Goal: Navigation & Orientation: Find specific page/section

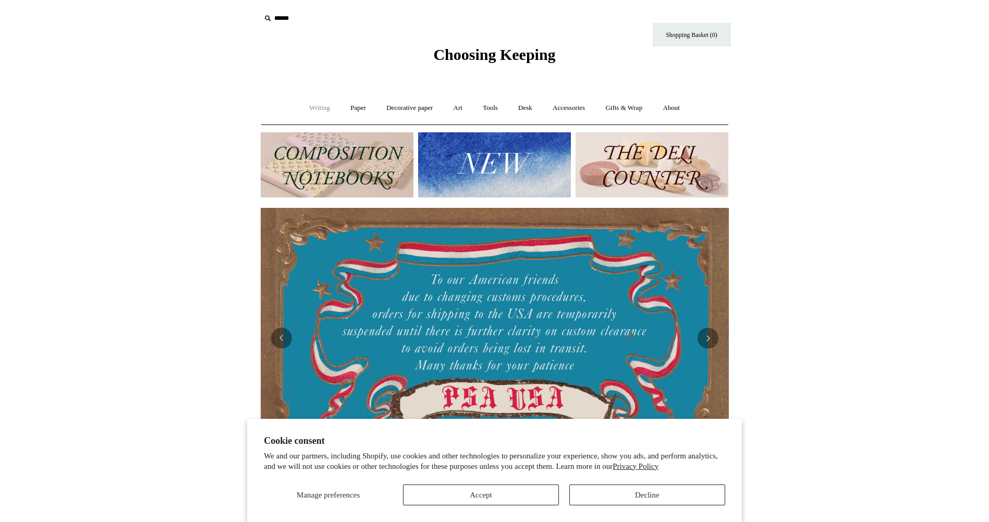
click at [314, 112] on link "Writing +" at bounding box center [320, 108] width 40 height 28
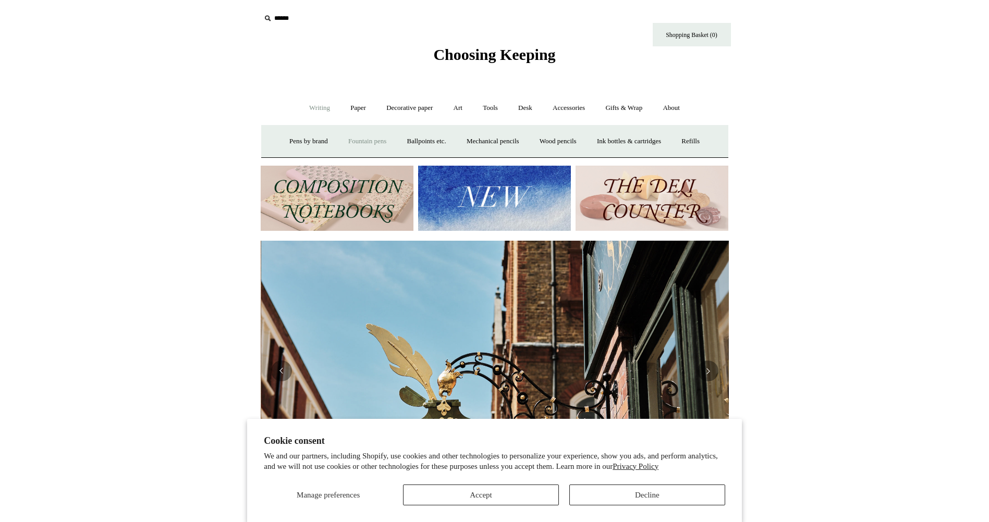
scroll to position [0, 468]
click at [377, 140] on link "Fountain pens +" at bounding box center [367, 142] width 57 height 28
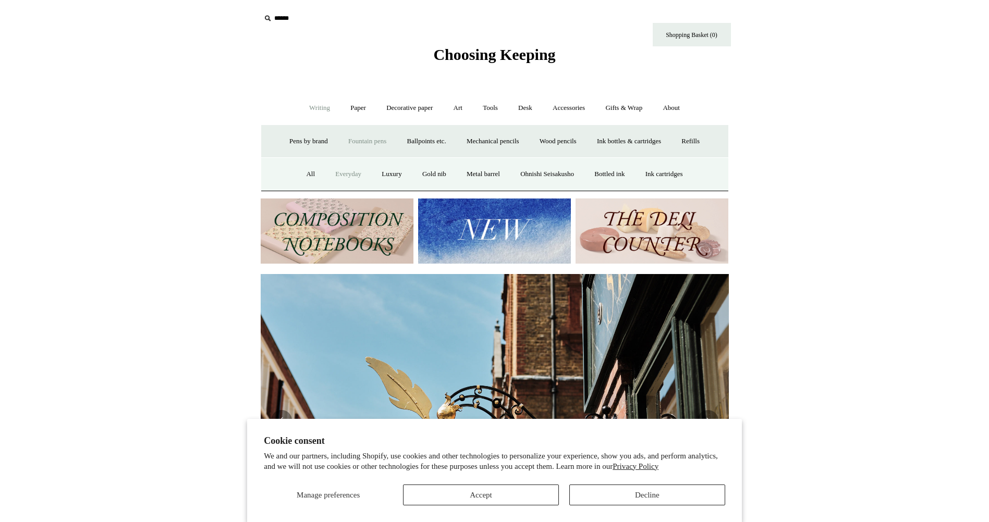
click at [342, 178] on link "Everyday" at bounding box center [348, 175] width 45 height 28
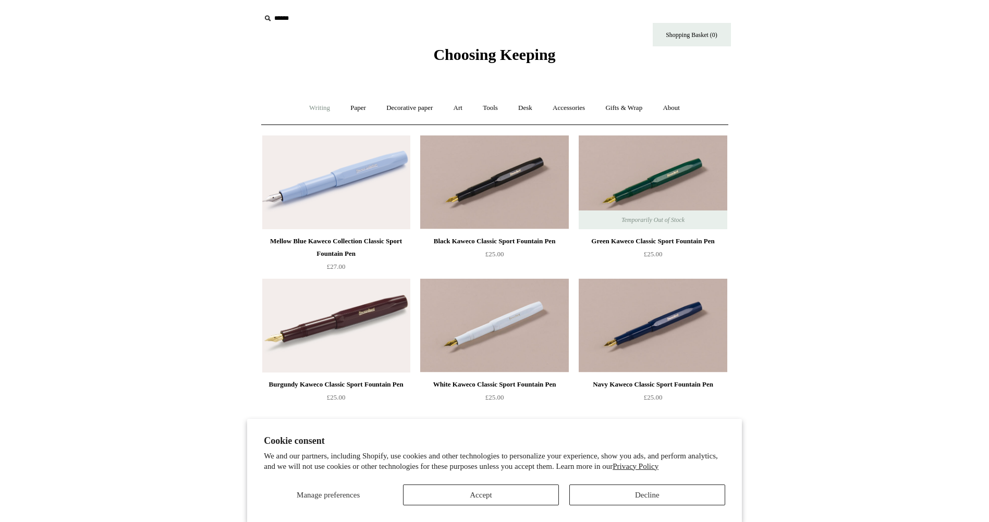
click at [300, 110] on link "Writing +" at bounding box center [320, 108] width 40 height 28
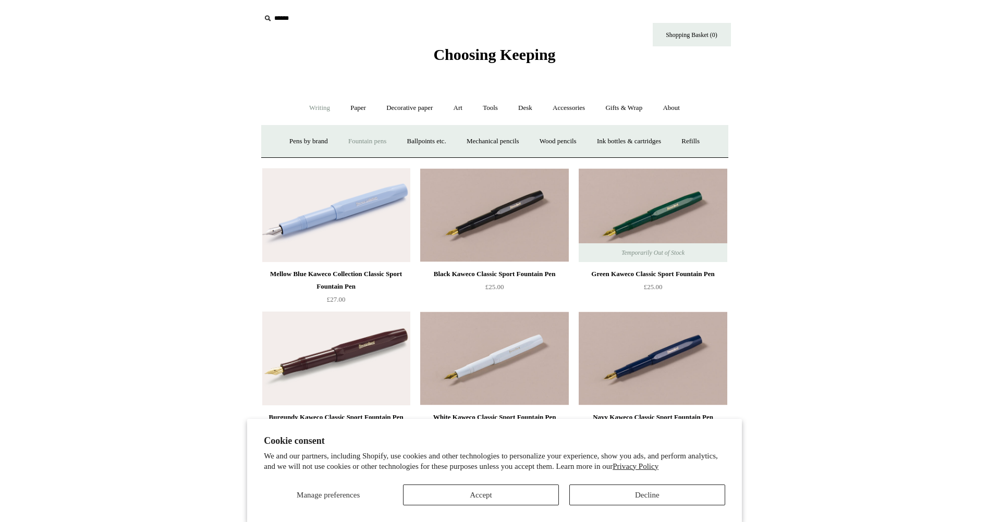
click at [349, 141] on link "Fountain pens +" at bounding box center [367, 142] width 57 height 28
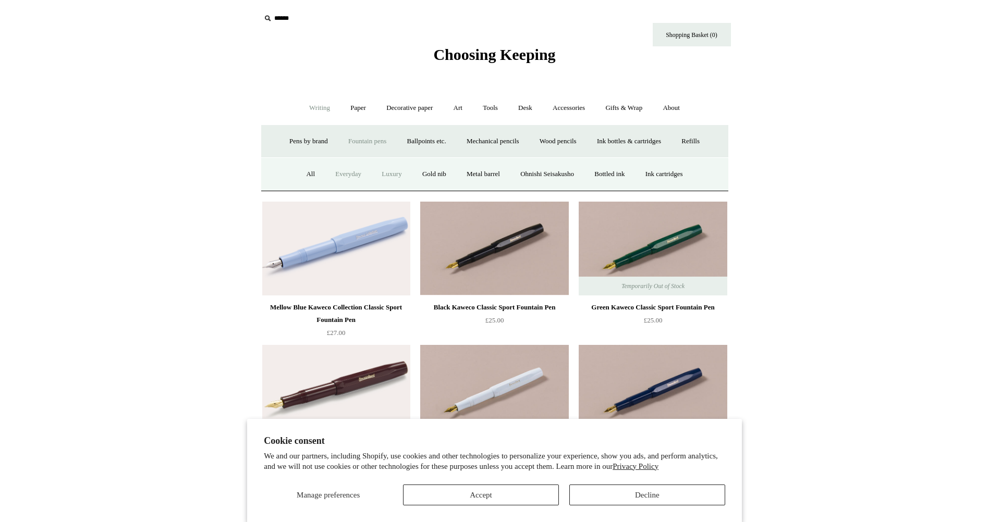
click at [386, 174] on link "Luxury" at bounding box center [391, 175] width 39 height 28
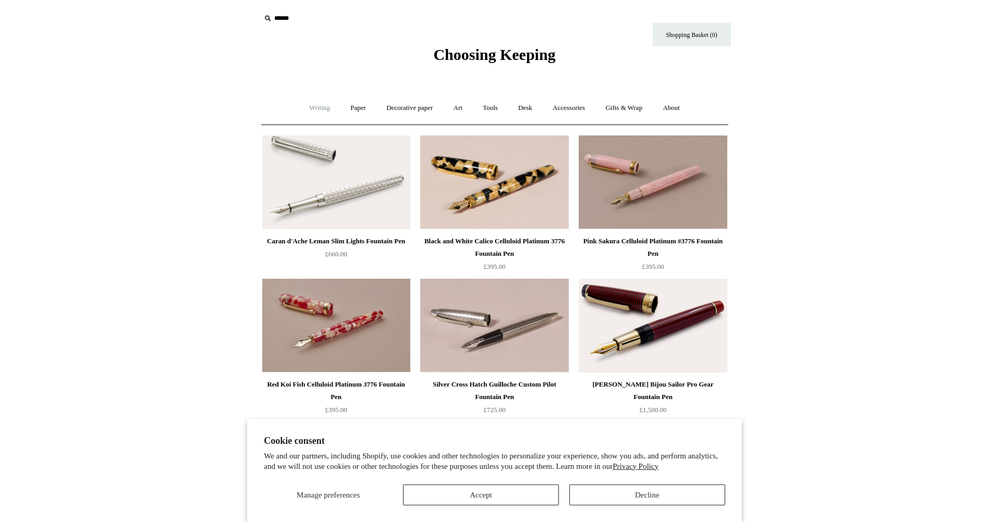
click at [330, 113] on link "Writing +" at bounding box center [320, 108] width 40 height 28
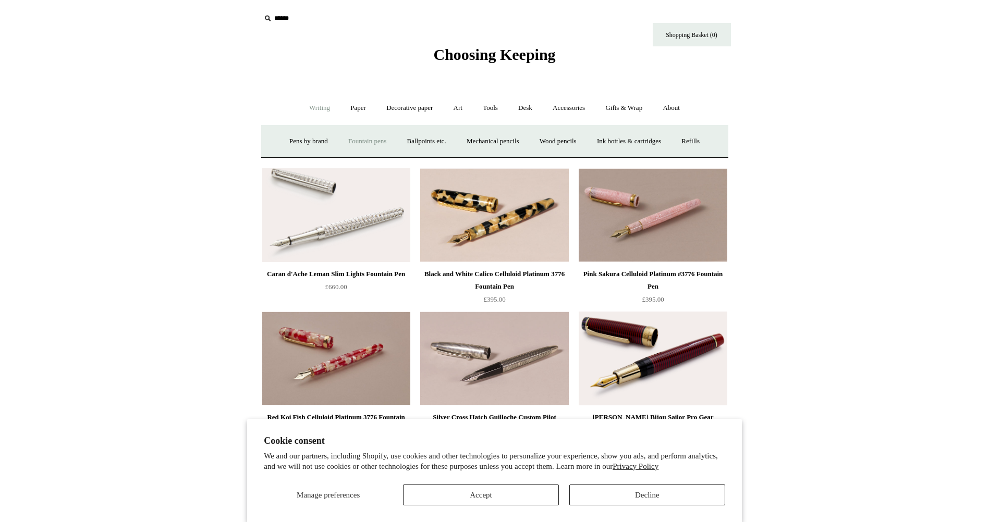
click at [365, 135] on link "Fountain pens +" at bounding box center [367, 142] width 57 height 28
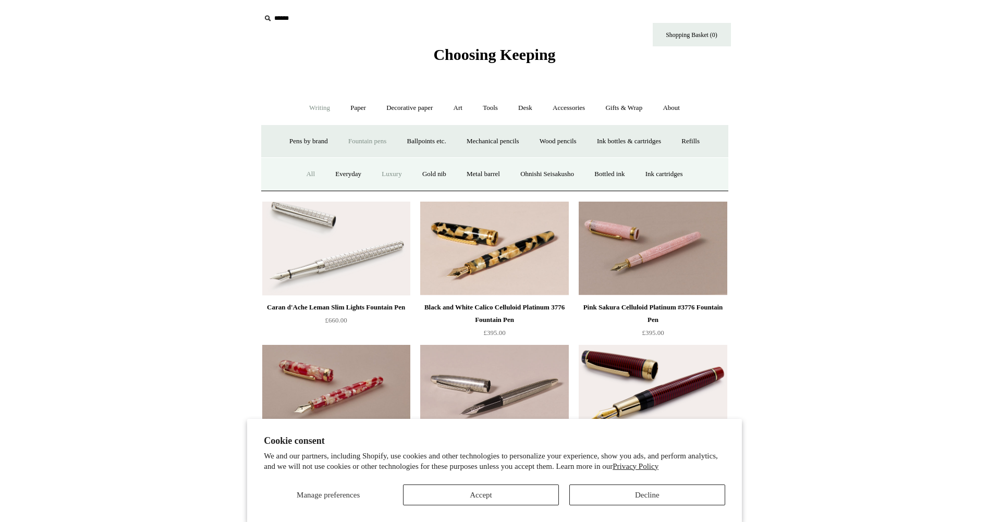
click at [300, 172] on link "All" at bounding box center [311, 175] width 28 height 28
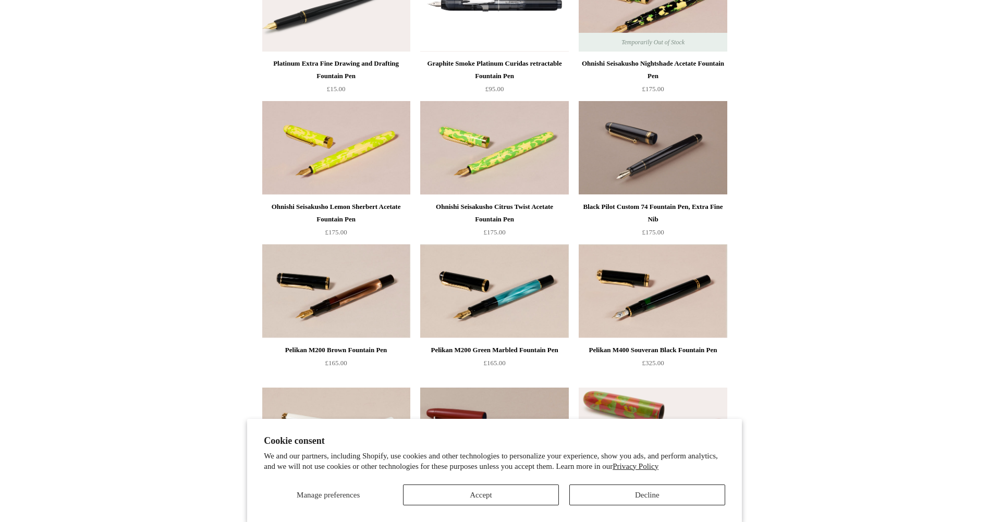
scroll to position [2918, 0]
